Goal: Communication & Community: Answer question/provide support

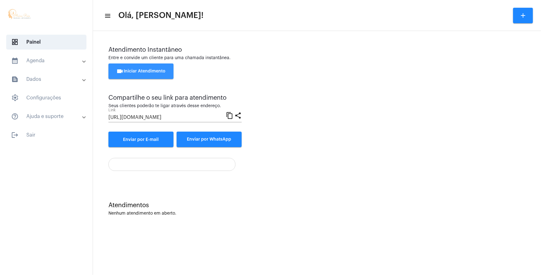
click at [135, 64] on button "videocam Iniciar Atendimento" at bounding box center [141, 72] width 65 height 16
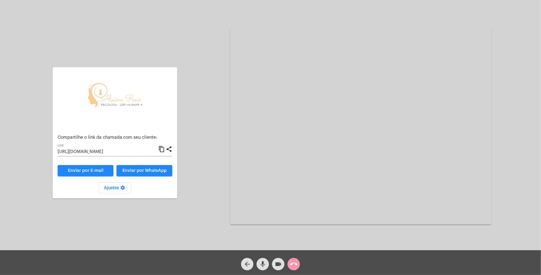
click at [298, 265] on button "call_end" at bounding box center [294, 264] width 12 height 12
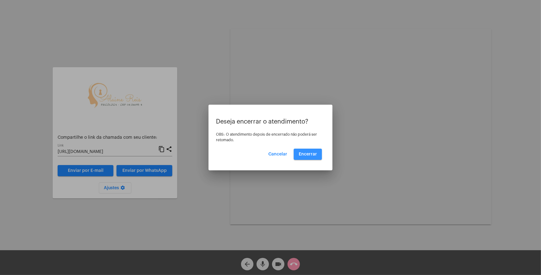
click at [310, 155] on span "Encerrar" at bounding box center [308, 154] width 18 height 4
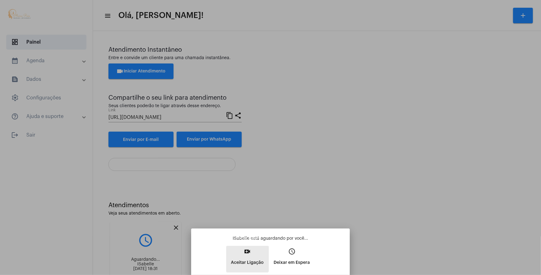
click at [244, 258] on p "Aceitar Ligação" at bounding box center [247, 262] width 33 height 11
